Goal: Task Accomplishment & Management: Use online tool/utility

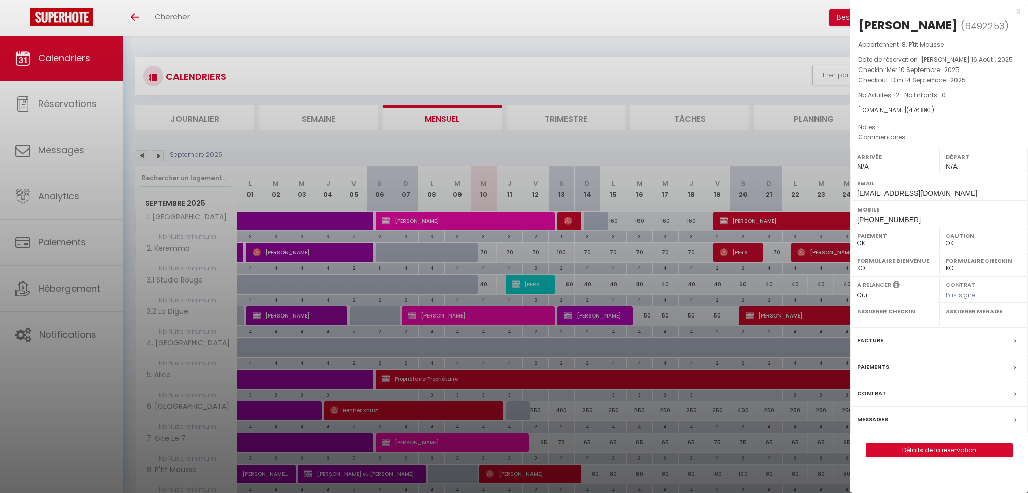
select select "0"
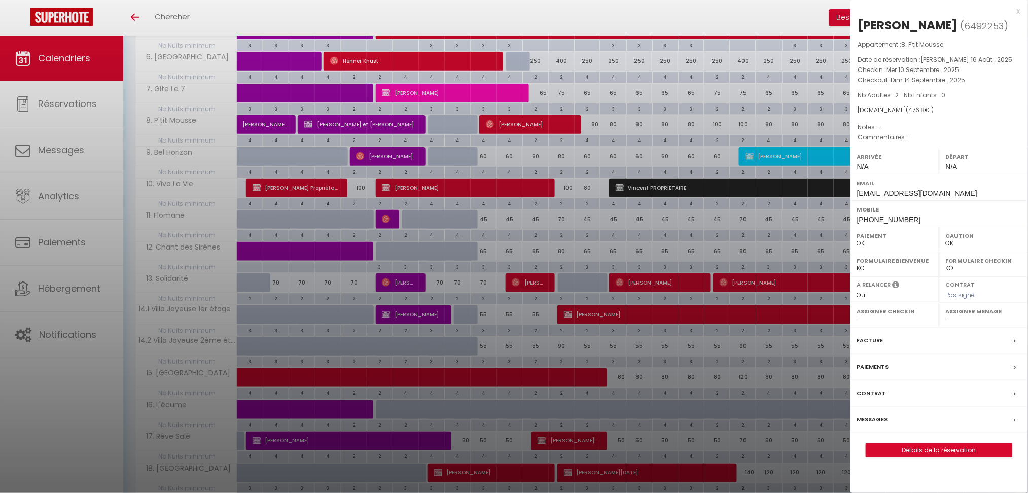
scroll to position [349, 0]
click at [686, 19] on div at bounding box center [514, 246] width 1028 height 493
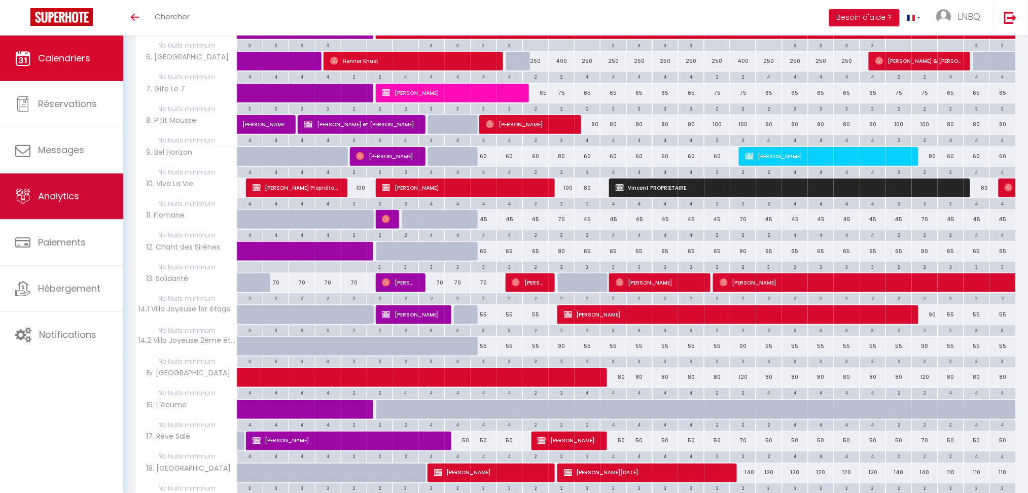
click at [78, 198] on span "Analytics" at bounding box center [58, 196] width 41 height 13
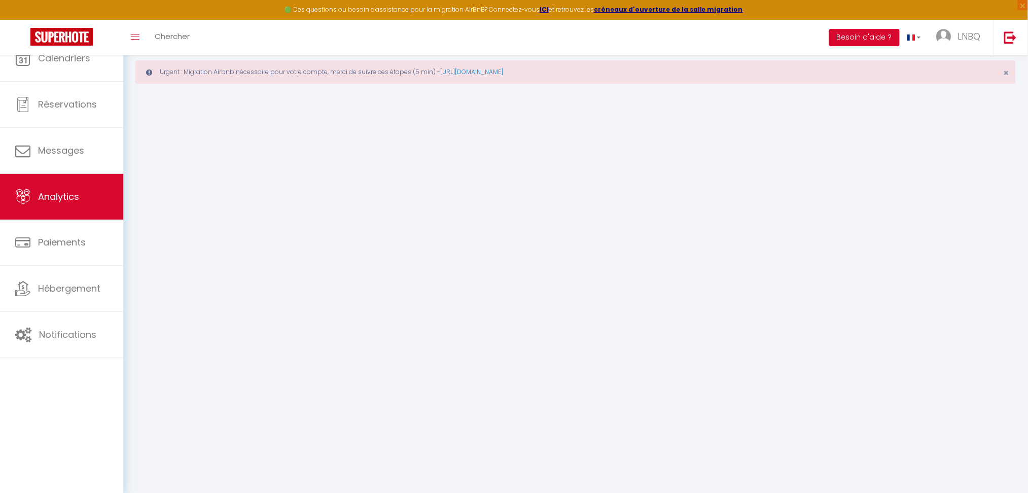
select select "2025"
select select "9"
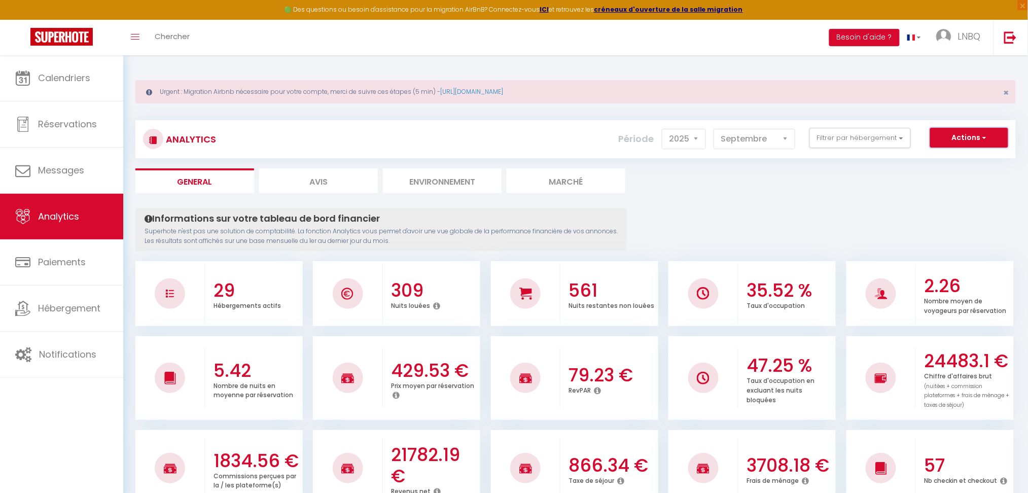
click at [977, 134] on button "Actions" at bounding box center [969, 138] width 78 height 20
click at [962, 163] on link "Génération SuperConciergerie" at bounding box center [943, 159] width 128 height 13
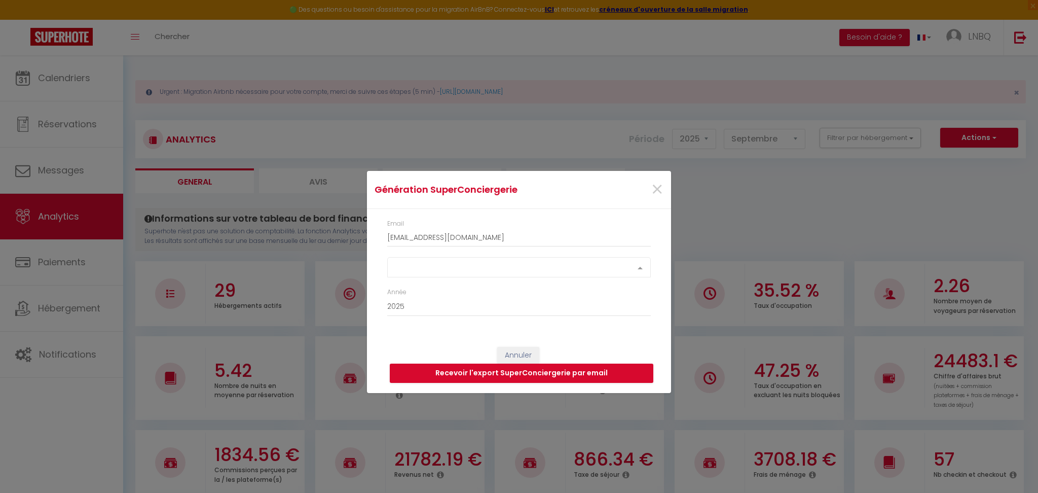
click at [457, 267] on div "Select option" at bounding box center [519, 267] width 264 height 20
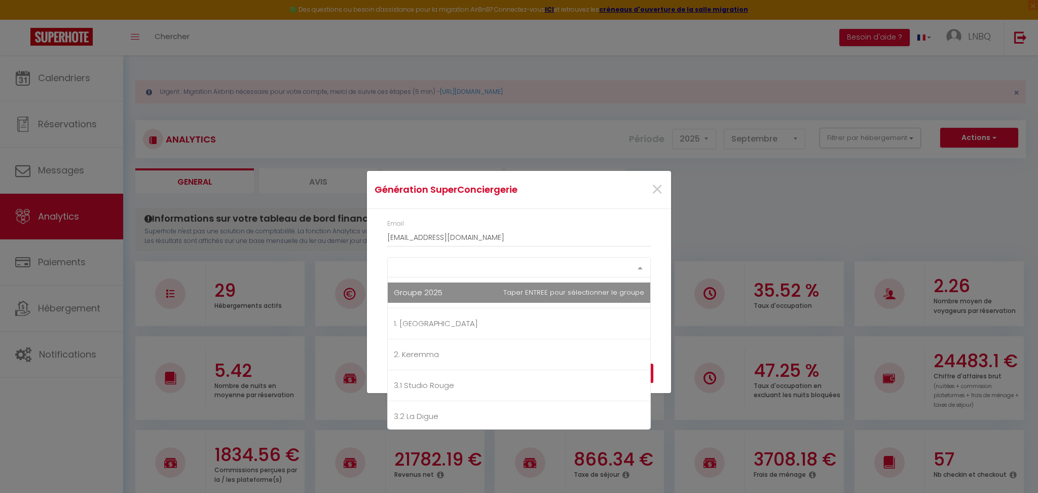
click at [437, 277] on div "Select option Groupe 2025 1. [GEOGRAPHIC_DATA] 2. Keremma 3.1 Studio Rouge 3.2 …" at bounding box center [519, 267] width 264 height 20
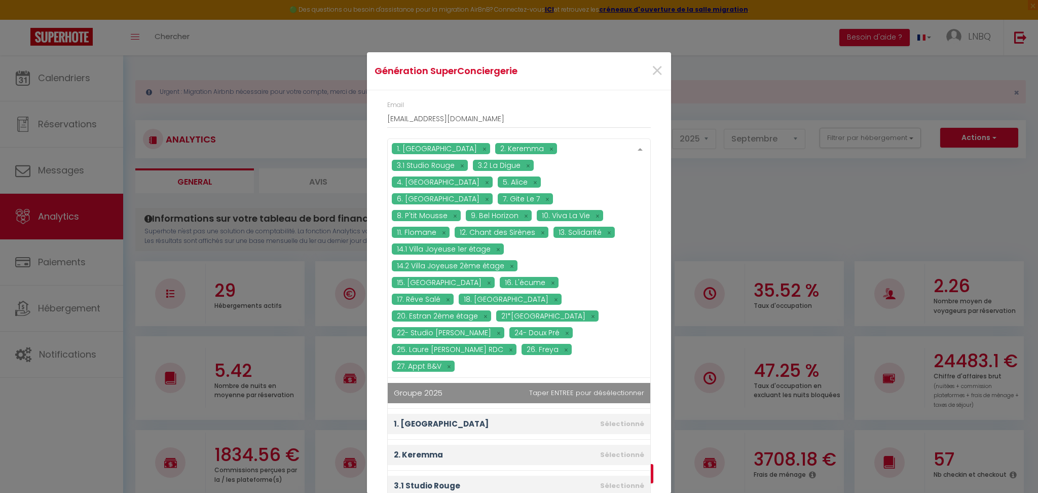
scroll to position [23, 0]
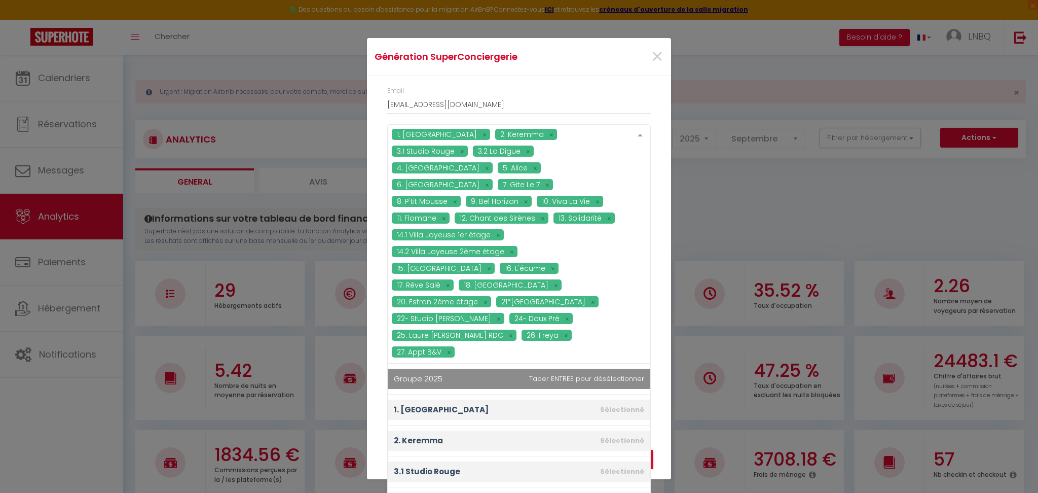
click at [663, 389] on div "Email [EMAIL_ADDRESS][DOMAIN_NAME] 1. [GEOGRAPHIC_DATA] 2. Keremma 3.1 Studio R…" at bounding box center [519, 249] width 304 height 347
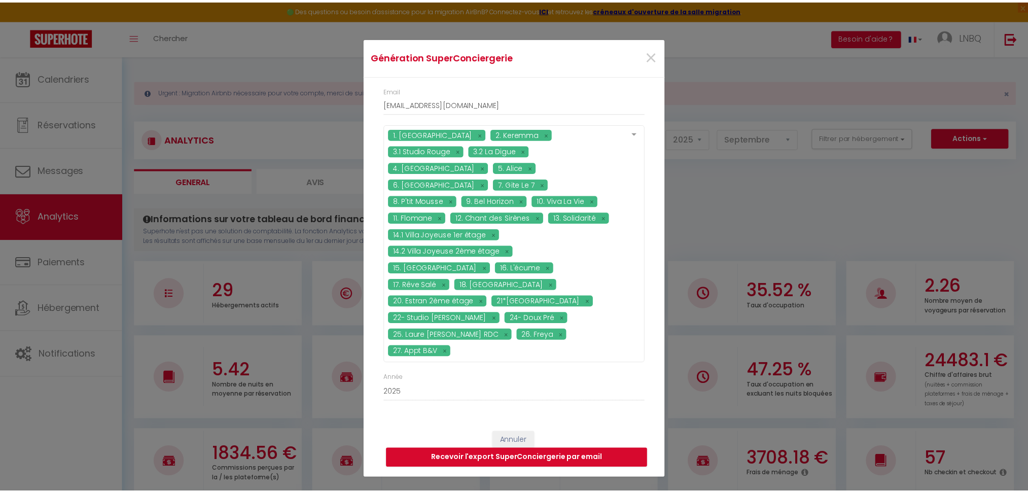
scroll to position [0, 0]
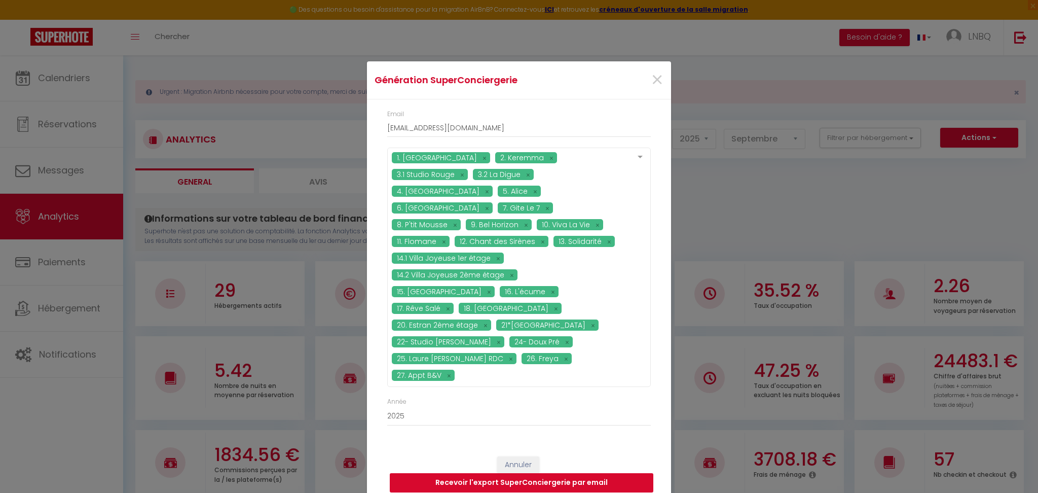
click at [516, 473] on button "Recevoir l'export SuperConciergerie par email" at bounding box center [522, 482] width 264 height 19
